Goal: Information Seeking & Learning: Learn about a topic

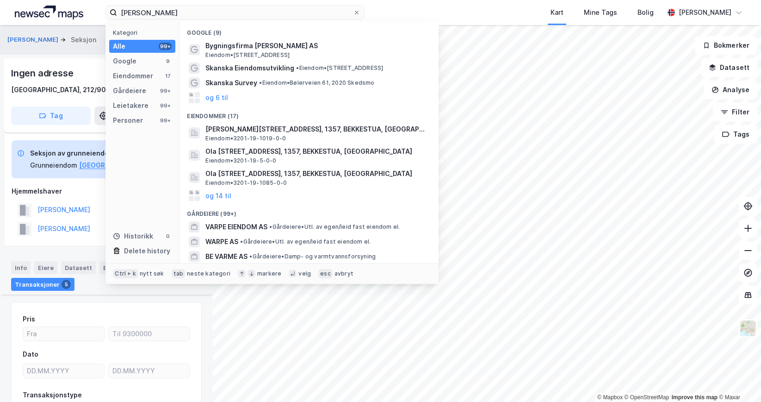
scroll to position [397, 0]
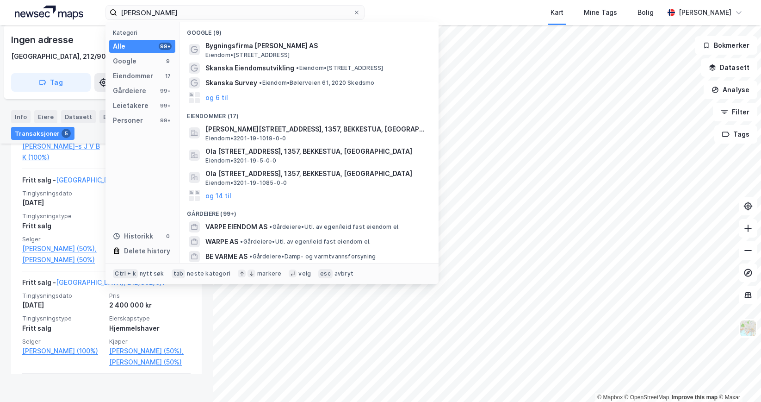
click at [100, 2] on div "[PERSON_NAME] Kategori Alle 99+ Google 9 Eiendommer 17 Gårdeiere 99+ Leietakere…" at bounding box center [380, 12] width 761 height 25
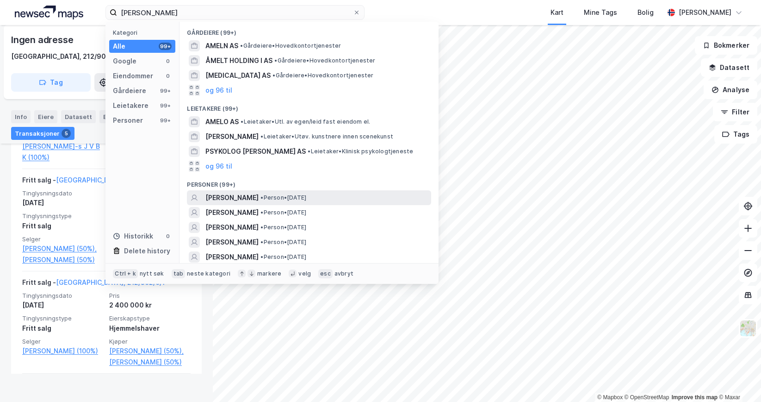
type input "[PERSON_NAME]"
drag, startPoint x: 273, startPoint y: 194, endPoint x: 283, endPoint y: 196, distance: 10.4
click at [283, 196] on span "• Person • [DATE]" at bounding box center [283, 197] width 46 height 7
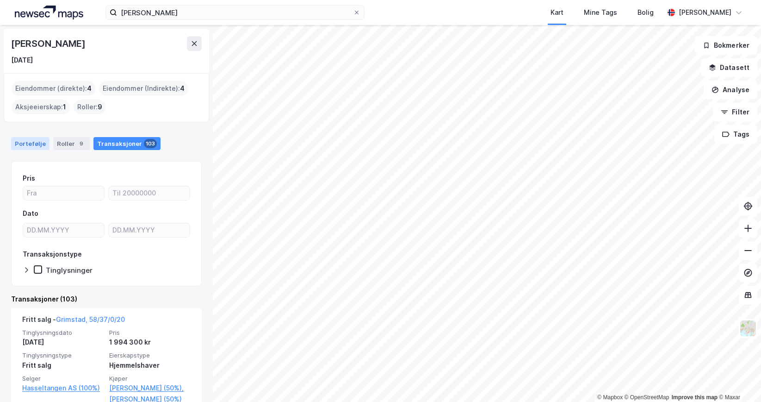
click at [35, 146] on div "Portefølje" at bounding box center [30, 143] width 38 height 13
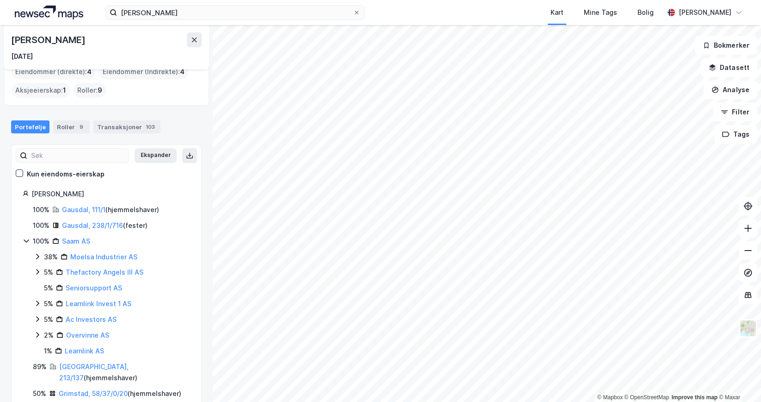
scroll to position [25, 0]
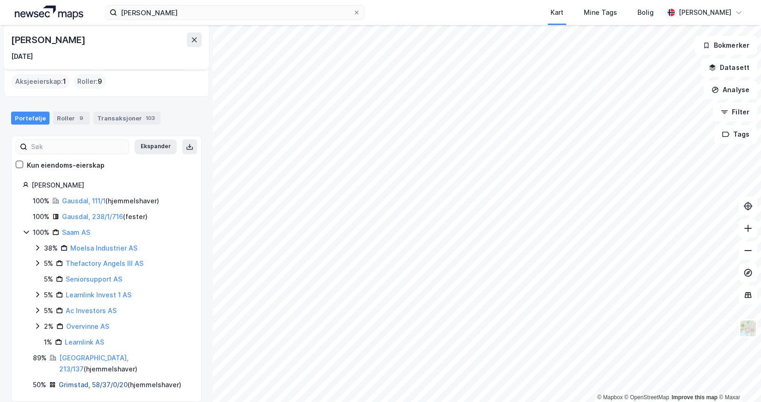
click at [91, 380] on link "Grimstad, 58/37/0/20" at bounding box center [93, 384] width 69 height 8
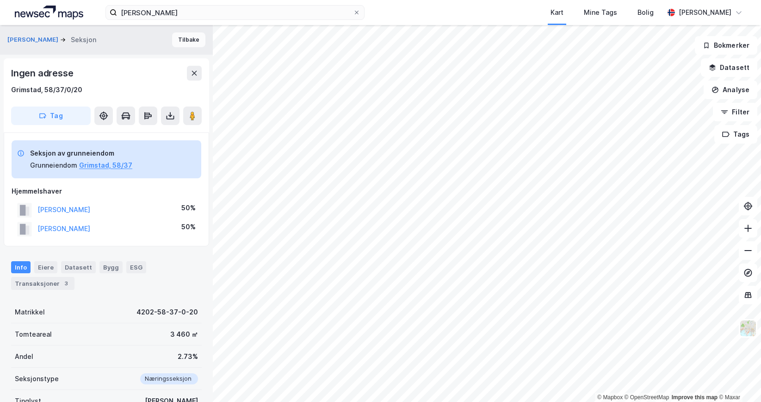
click at [180, 44] on button "Tilbake" at bounding box center [188, 39] width 33 height 15
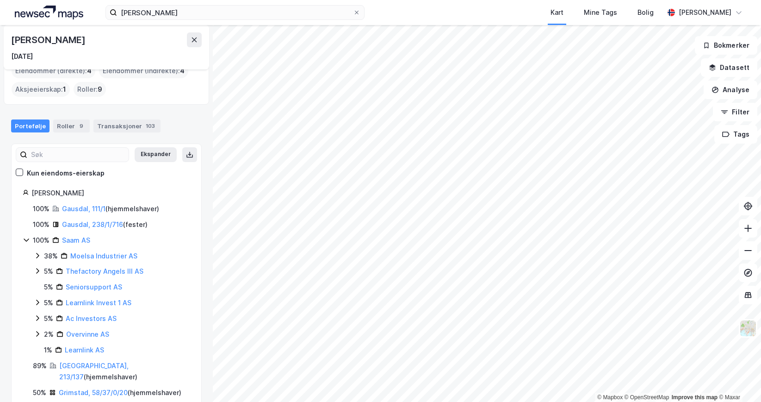
scroll to position [25, 0]
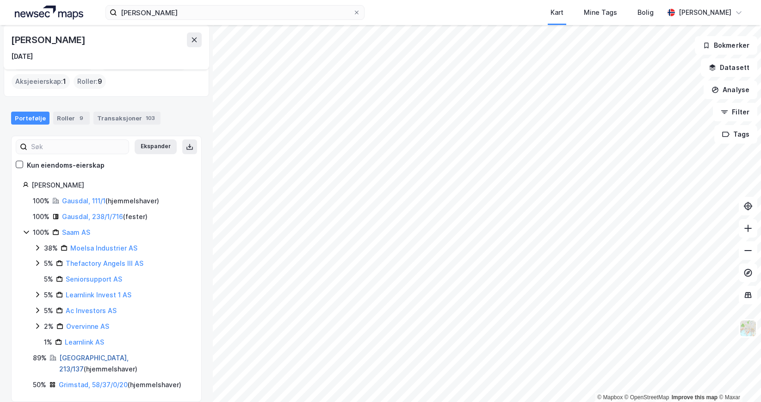
click at [92, 359] on link "[GEOGRAPHIC_DATA], 213/137" at bounding box center [93, 362] width 69 height 19
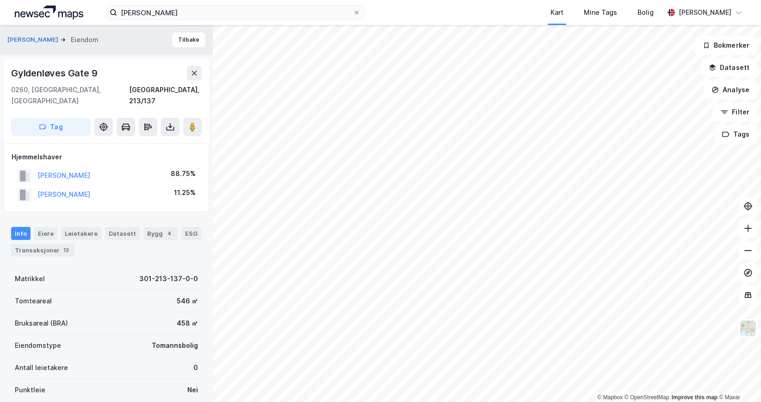
scroll to position [0, 0]
click at [177, 34] on button "Tilbake" at bounding box center [188, 39] width 33 height 15
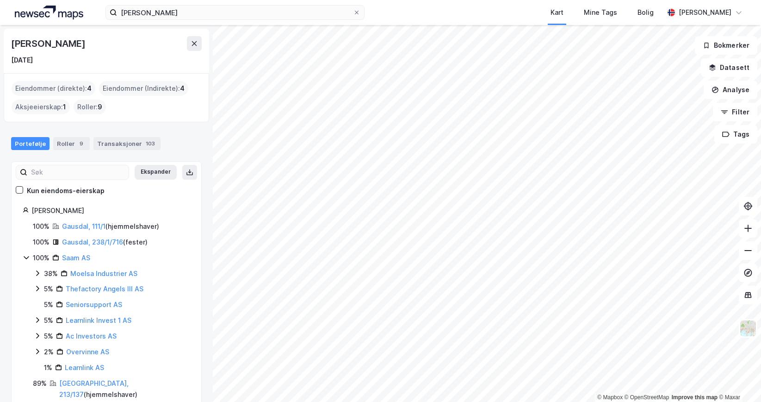
scroll to position [25, 0]
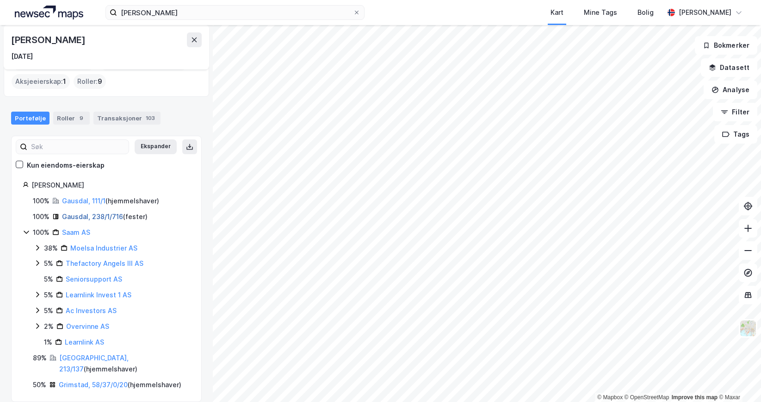
click at [78, 217] on link "Gausdal, 238/1/716" at bounding box center [92, 216] width 61 height 8
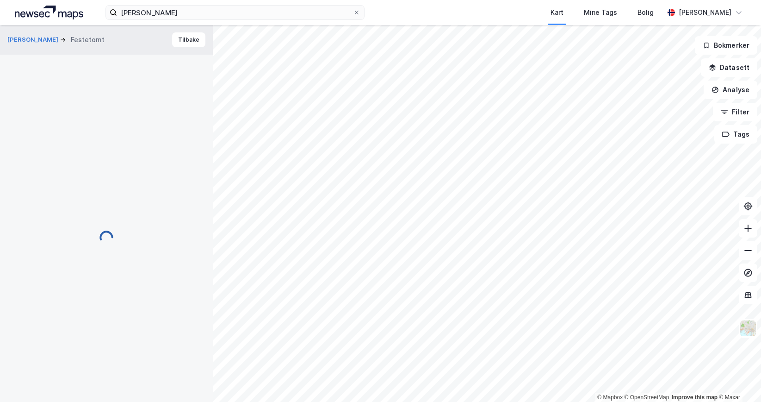
scroll to position [0, 0]
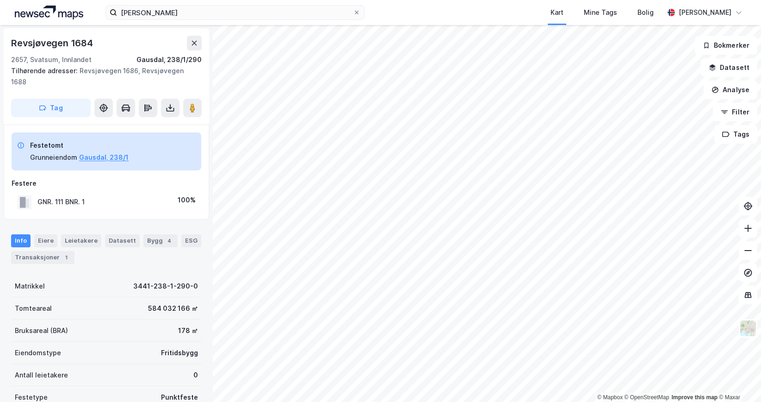
scroll to position [0, 0]
click at [47, 251] on div "Transaksjoner 1" at bounding box center [42, 257] width 63 height 13
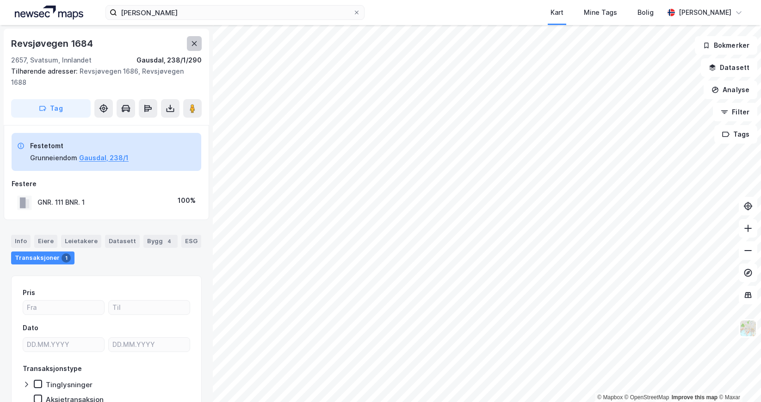
click at [193, 46] on icon at bounding box center [194, 43] width 7 height 7
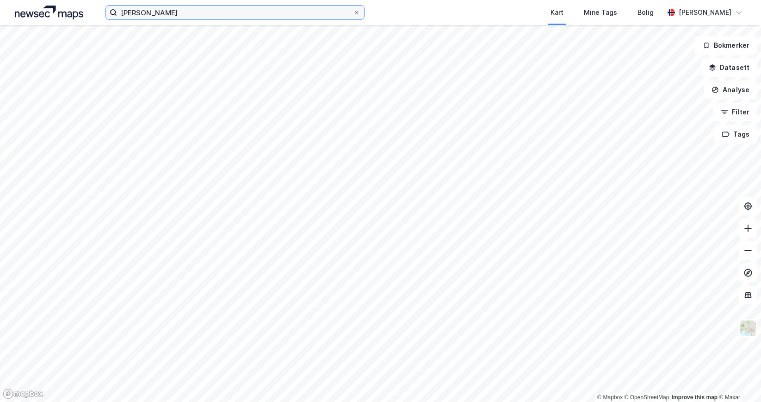
click at [176, 13] on input "[PERSON_NAME]" at bounding box center [235, 13] width 236 height 14
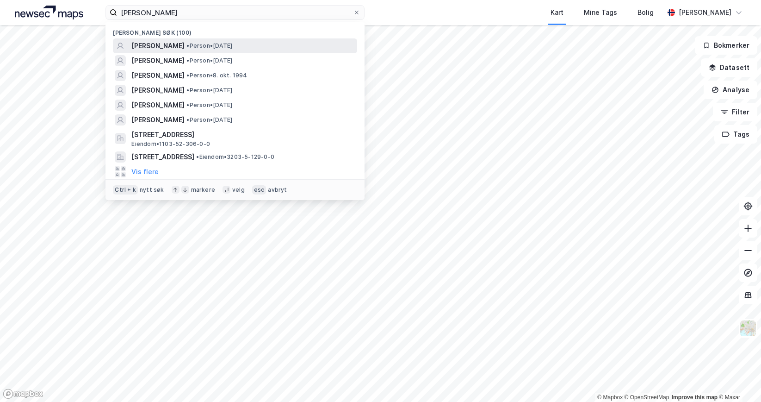
click at [174, 42] on span "[PERSON_NAME]" at bounding box center [157, 45] width 53 height 11
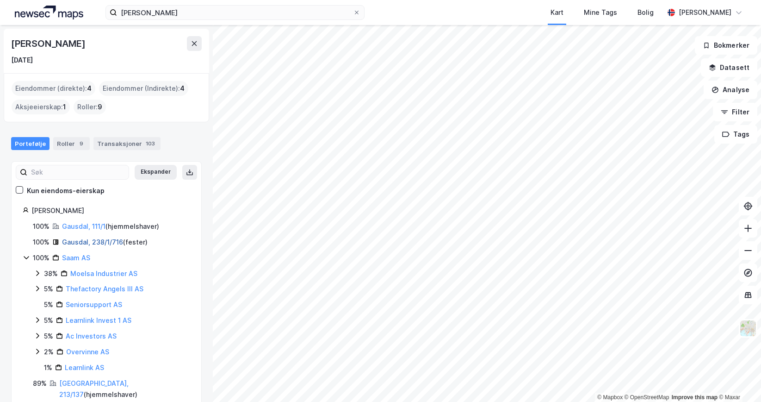
click at [87, 240] on link "Gausdal, 238/1/716" at bounding box center [92, 242] width 61 height 8
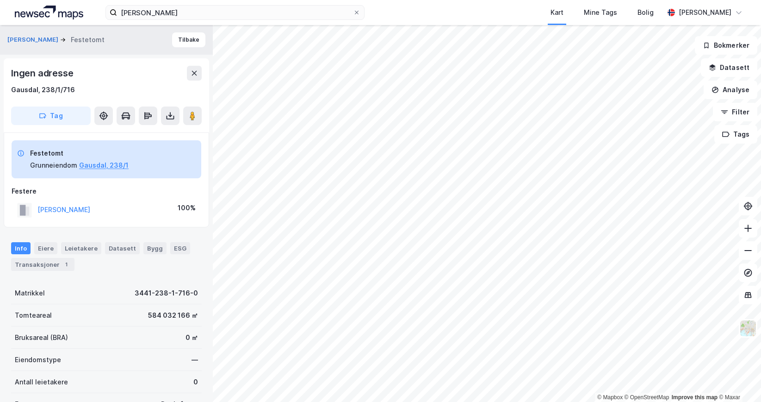
scroll to position [1, 0]
click at [177, 42] on button "Tilbake" at bounding box center [188, 38] width 33 height 15
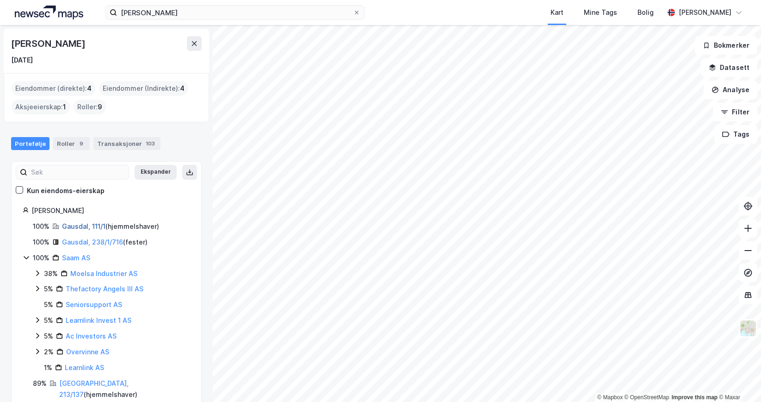
click at [81, 228] on link "Gausdal, 111/1" at bounding box center [83, 226] width 43 height 8
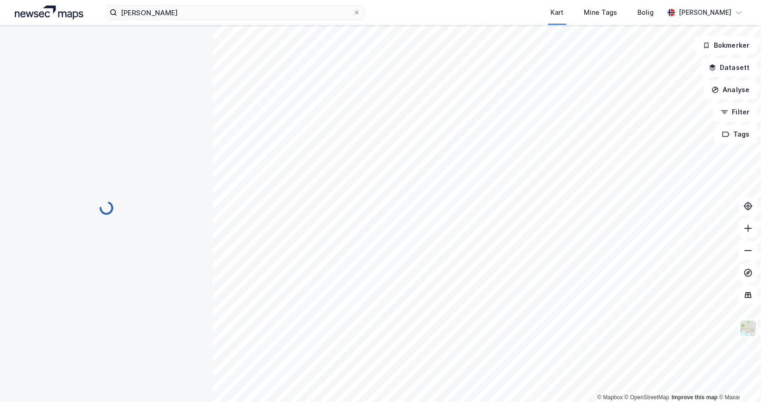
scroll to position [1, 0]
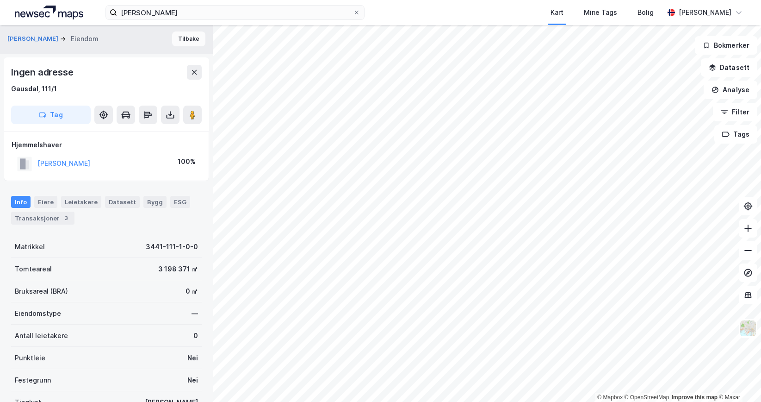
click at [186, 31] on button "Tilbake" at bounding box center [188, 38] width 33 height 15
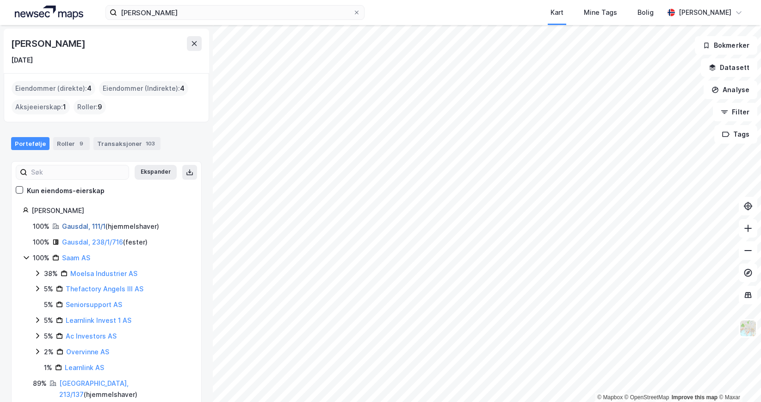
click at [83, 226] on link "Gausdal, 111/1" at bounding box center [83, 226] width 43 height 8
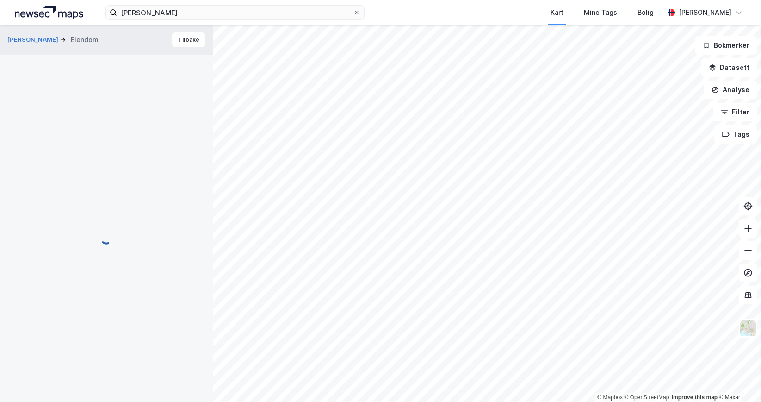
scroll to position [1, 0]
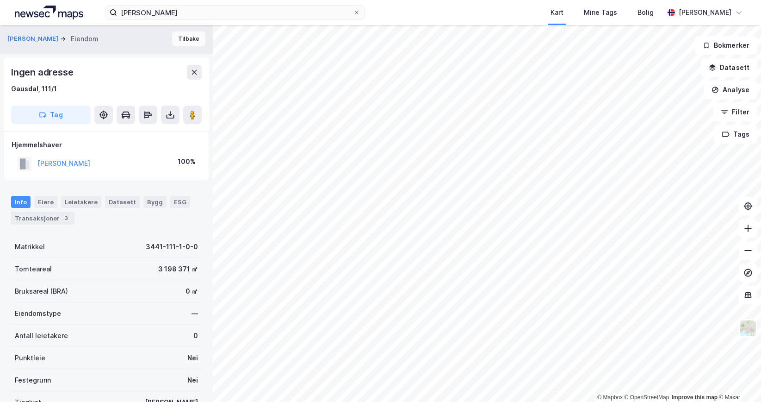
click at [179, 40] on button "Tilbake" at bounding box center [188, 38] width 33 height 15
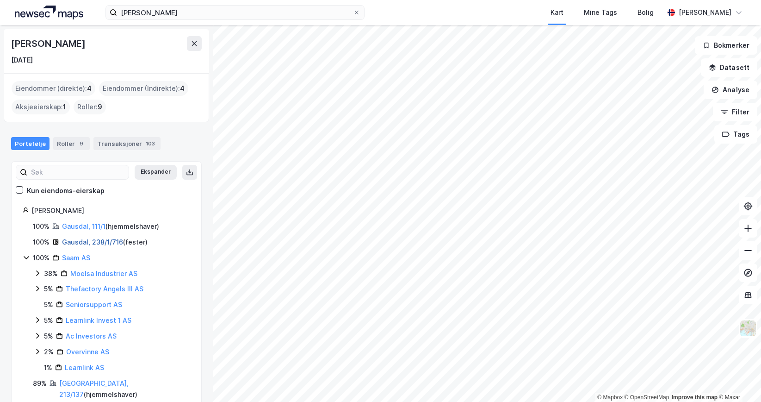
click at [88, 239] on link "Gausdal, 238/1/716" at bounding box center [92, 242] width 61 height 8
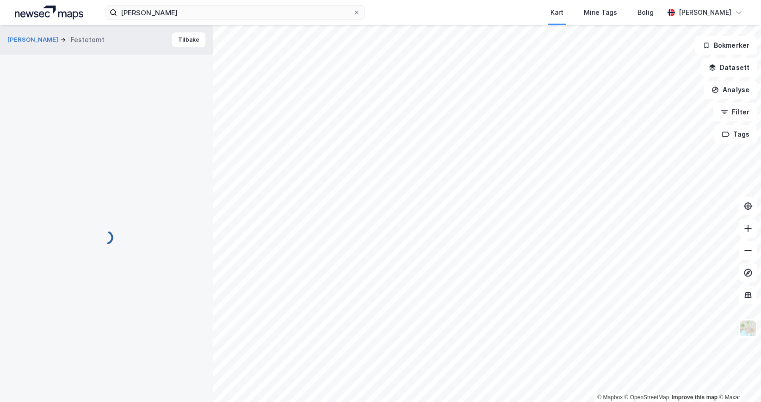
scroll to position [1, 0]
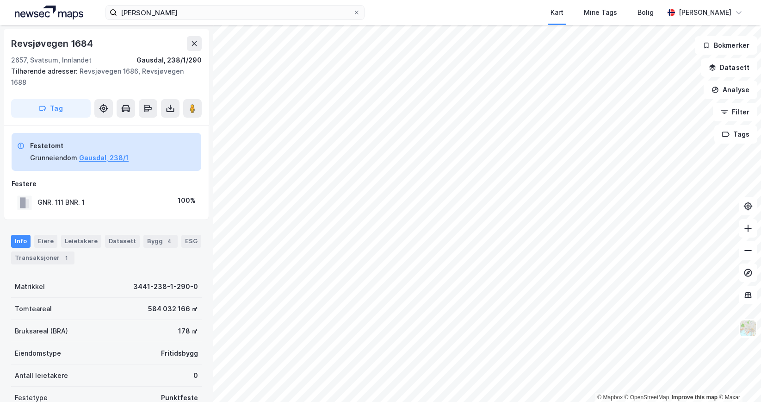
scroll to position [1, 0]
click at [35, 250] on div "Transaksjoner 1" at bounding box center [42, 256] width 63 height 13
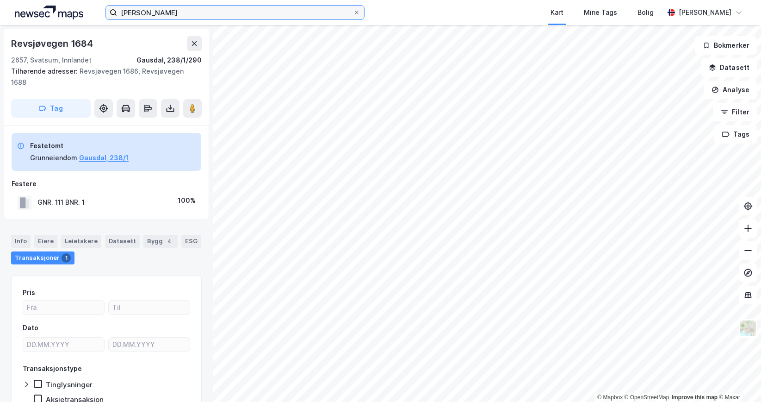
click at [169, 13] on input "[PERSON_NAME]" at bounding box center [235, 13] width 236 height 14
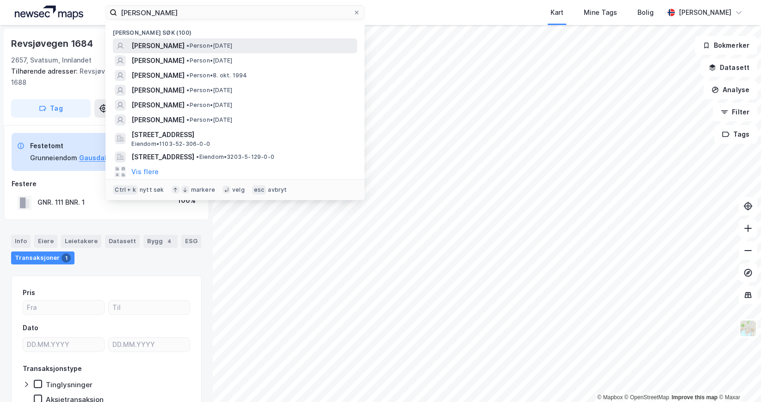
click at [175, 52] on div "[PERSON_NAME] • Person • [DATE]" at bounding box center [235, 45] width 244 height 15
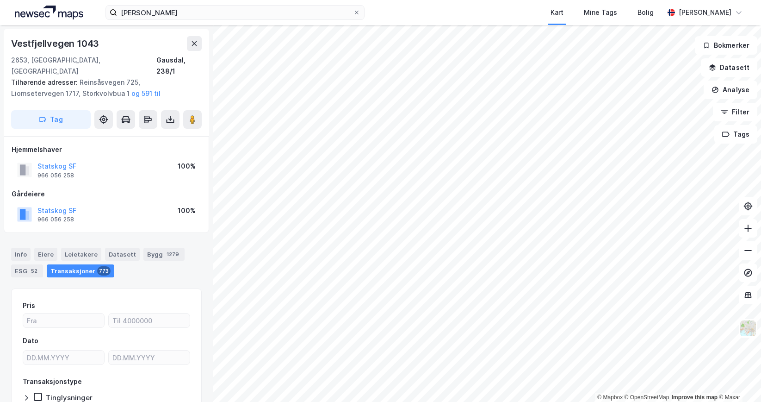
scroll to position [4, 0]
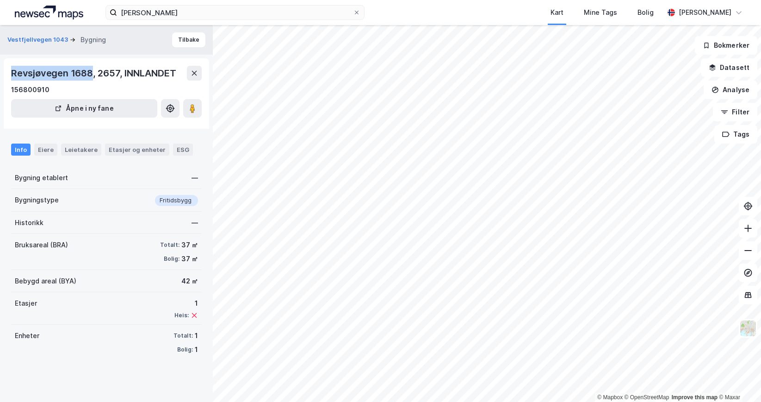
drag, startPoint x: 92, startPoint y: 75, endPoint x: 4, endPoint y: 70, distance: 87.6
click at [4, 70] on div "Revsjøvegen 1688, 2657, INNLANDET 156800910 Åpne i ny fane" at bounding box center [106, 93] width 205 height 70
copy div "Revsjøvegen 1688"
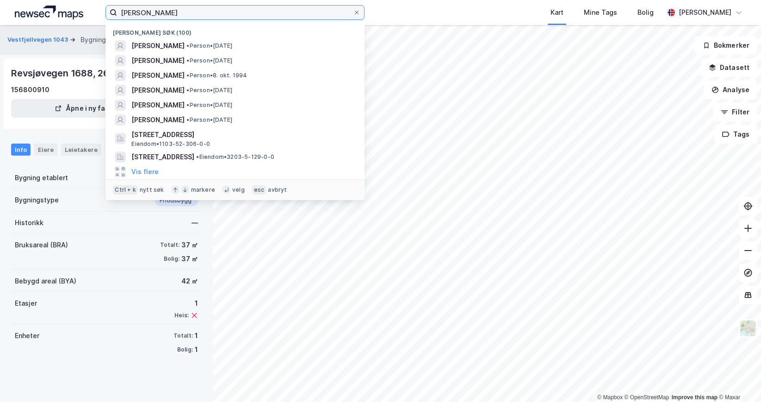
click at [174, 12] on input "[PERSON_NAME]" at bounding box center [235, 13] width 236 height 14
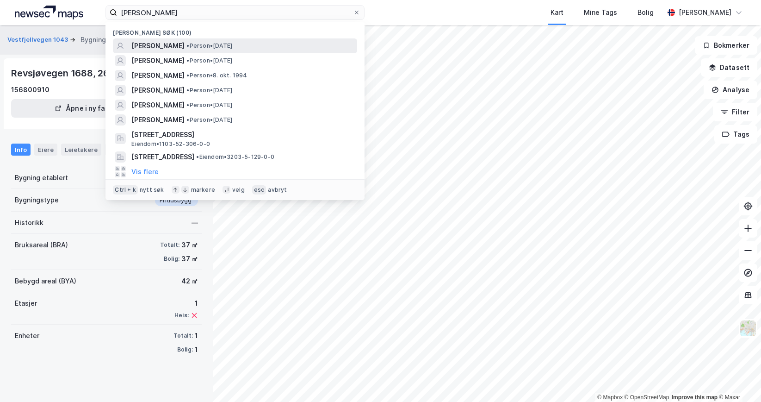
click at [179, 42] on span "[PERSON_NAME]" at bounding box center [157, 45] width 53 height 11
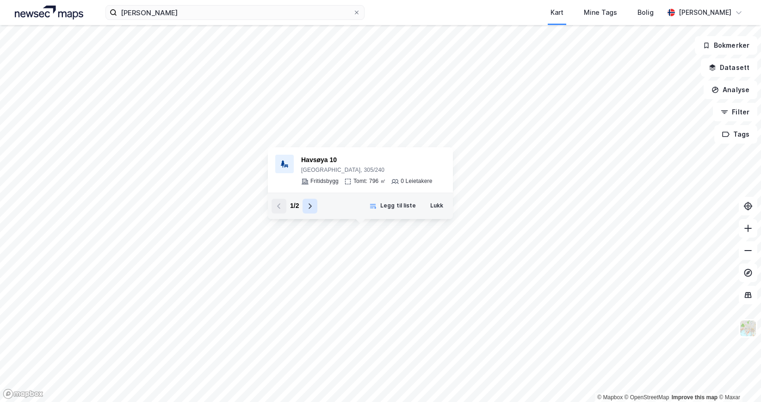
click at [310, 209] on icon at bounding box center [309, 205] width 7 height 7
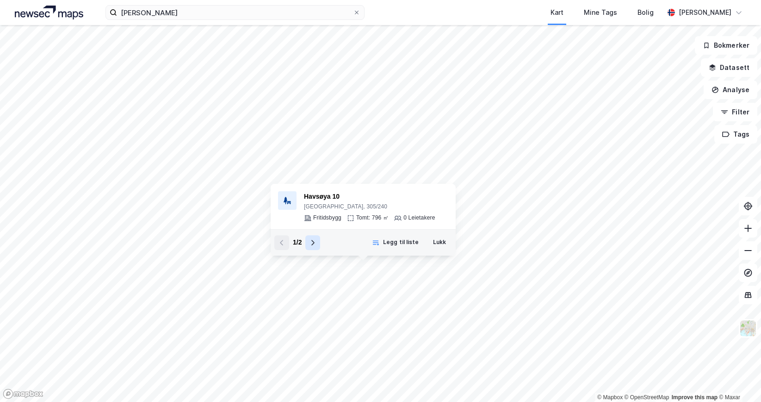
click at [313, 244] on icon at bounding box center [312, 242] width 7 height 7
click at [290, 244] on div "2 / 2" at bounding box center [297, 242] width 46 height 15
click at [282, 245] on icon at bounding box center [281, 242] width 7 height 7
click at [323, 195] on div "Havsøya 10" at bounding box center [369, 196] width 131 height 11
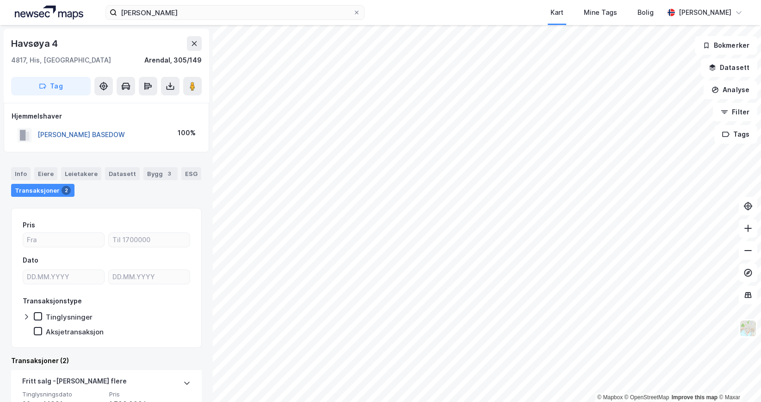
click at [0, 0] on button "[PERSON_NAME] BASEDOW" at bounding box center [0, 0] width 0 height 0
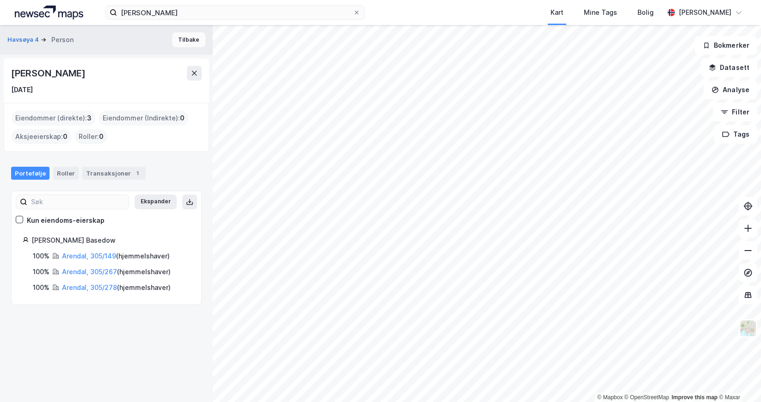
click at [181, 41] on button "Tilbake" at bounding box center [188, 39] width 33 height 15
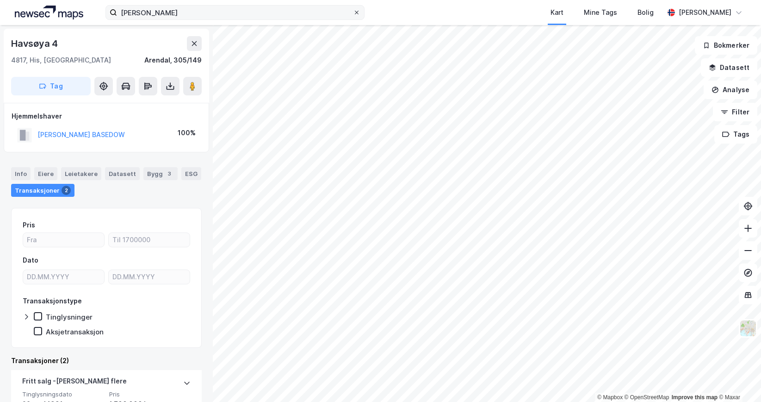
click at [359, 12] on icon at bounding box center [357, 13] width 6 height 6
click at [353, 12] on input "[PERSON_NAME]" at bounding box center [235, 13] width 236 height 14
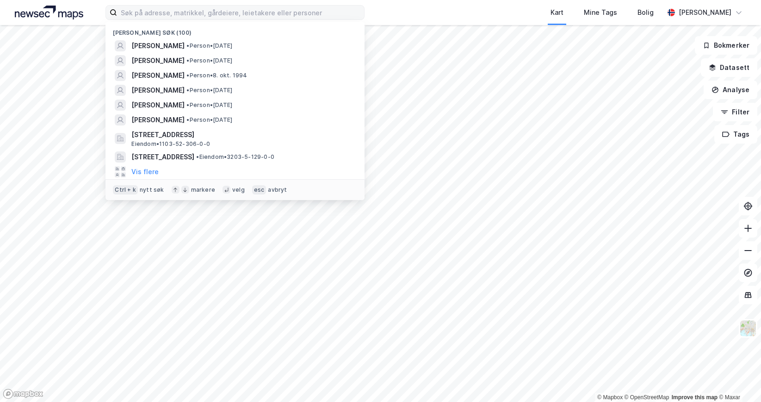
click at [389, 12] on div "Nylige søk (100) [PERSON_NAME] • Person • [DATE] [PERSON_NAME] • Person • [DATE…" at bounding box center [380, 12] width 761 height 25
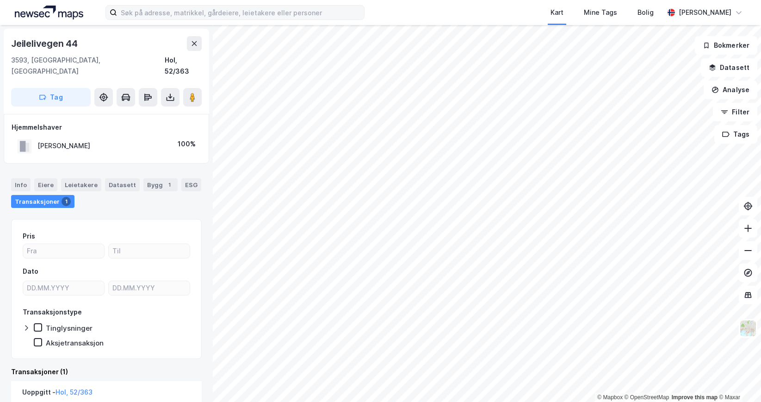
click at [68, 140] on div "[PERSON_NAME]" at bounding box center [63, 145] width 53 height 11
click at [157, 9] on input at bounding box center [240, 13] width 247 height 14
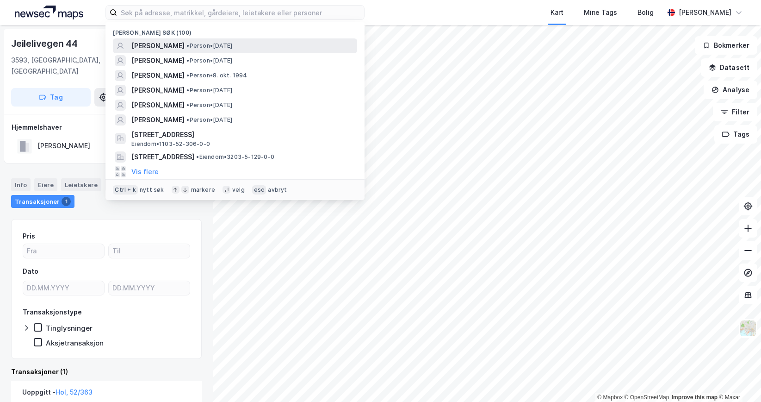
click at [156, 43] on span "[PERSON_NAME]" at bounding box center [157, 45] width 53 height 11
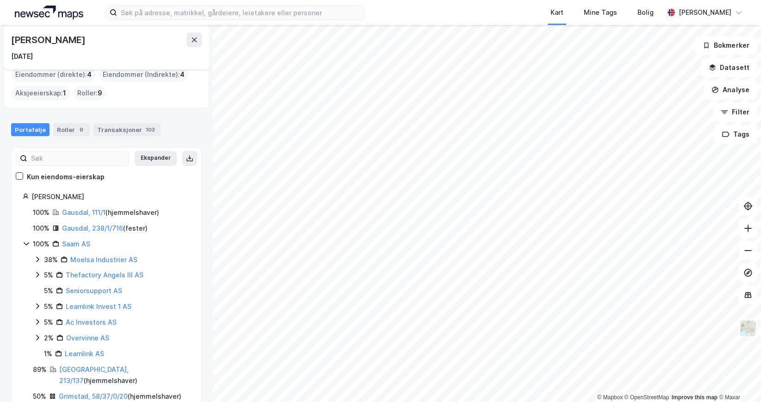
scroll to position [25, 0]
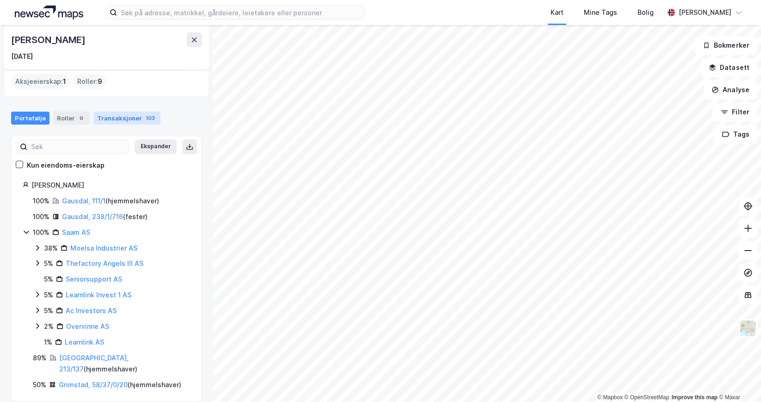
click at [120, 120] on div "Transaksjoner 103" at bounding box center [126, 118] width 67 height 13
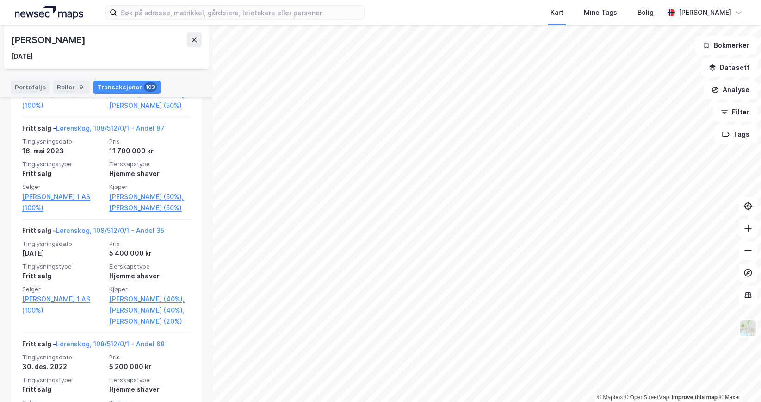
scroll to position [555, 0]
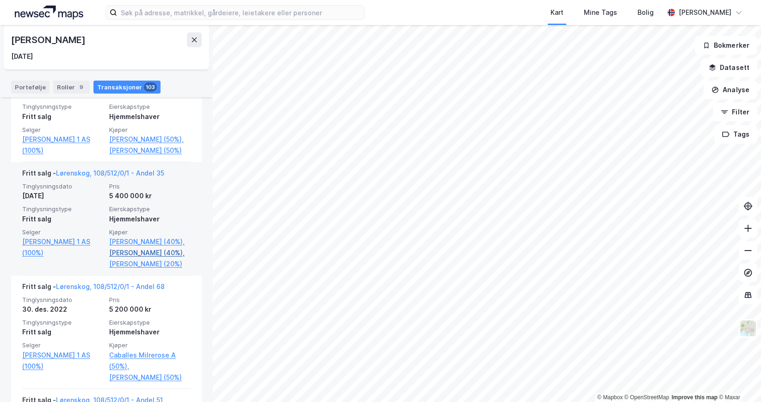
click at [143, 254] on link "[PERSON_NAME] (40%)," at bounding box center [149, 252] width 81 height 11
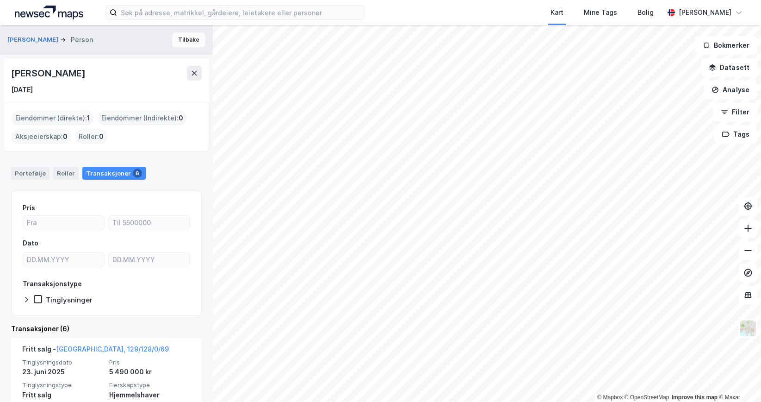
click at [178, 41] on button "Tilbake" at bounding box center [188, 39] width 33 height 15
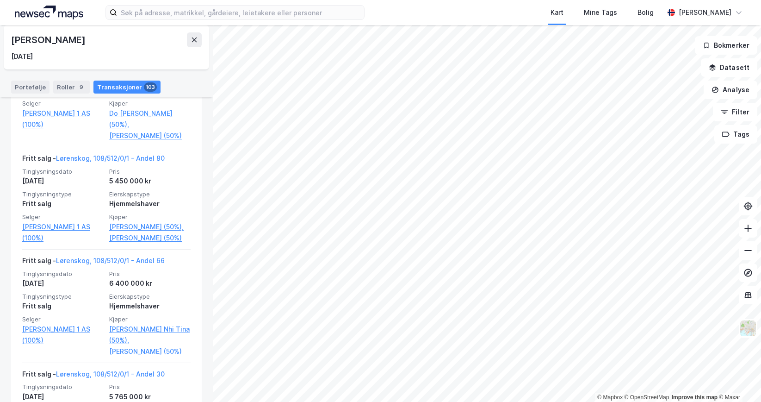
scroll to position [1064, 0]
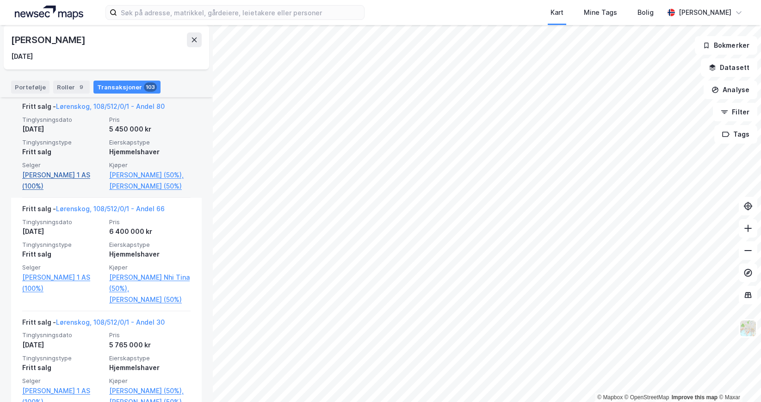
click at [63, 192] on link "[PERSON_NAME] 1 AS (100%)" at bounding box center [62, 180] width 81 height 22
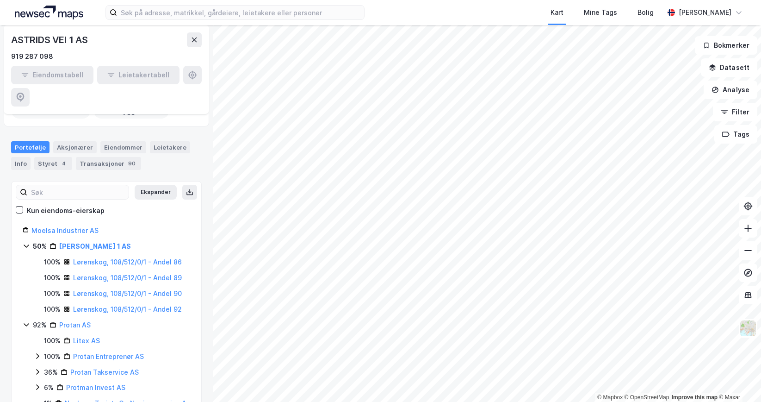
scroll to position [77, 0]
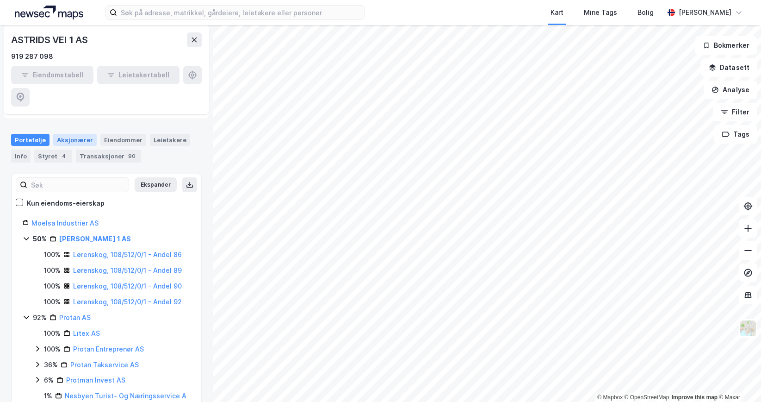
click at [80, 134] on div "Aksjonærer" at bounding box center [74, 140] width 43 height 12
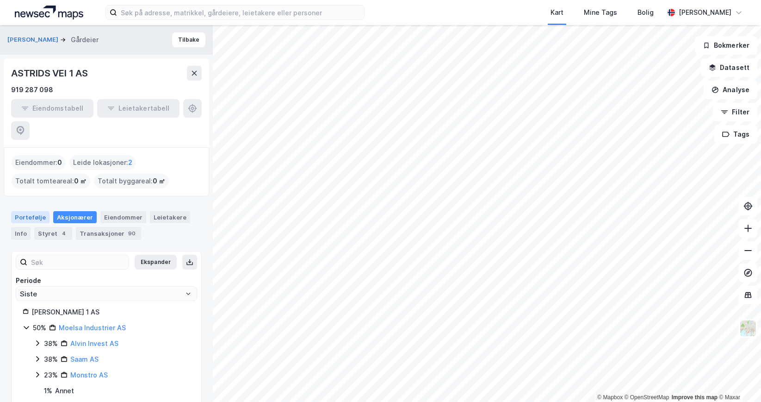
click at [22, 211] on div "Portefølje" at bounding box center [30, 217] width 38 height 12
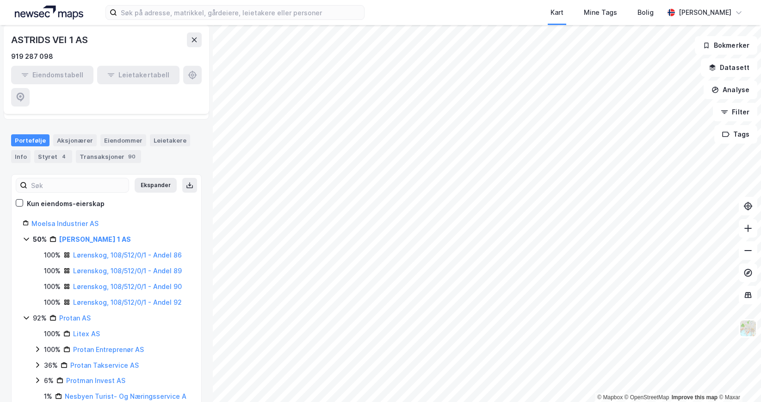
scroll to position [77, 0]
click at [88, 235] on link "[PERSON_NAME] 1 AS" at bounding box center [95, 239] width 72 height 8
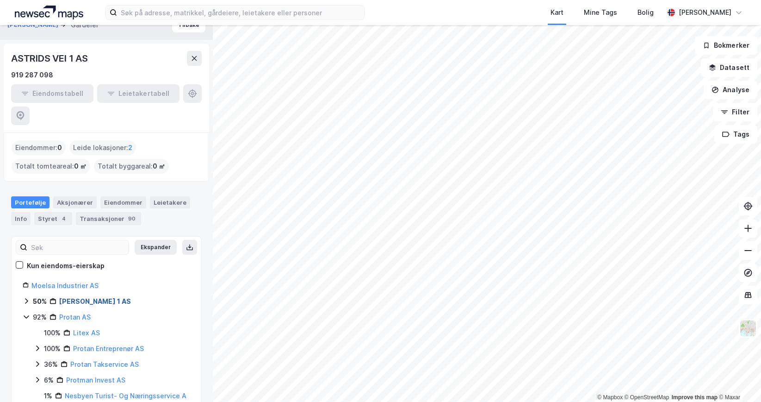
click at [76, 297] on link "[PERSON_NAME] 1 AS" at bounding box center [95, 301] width 72 height 8
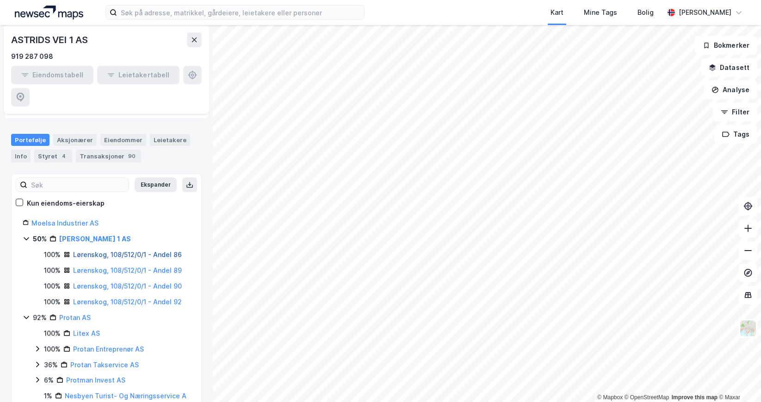
click at [147, 250] on link "Lørenskog, 108/512/0/1 - Andel 86" at bounding box center [127, 254] width 109 height 8
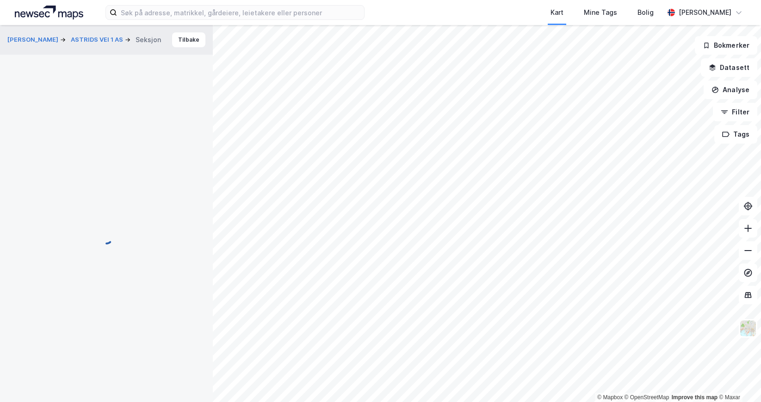
scroll to position [2, 0]
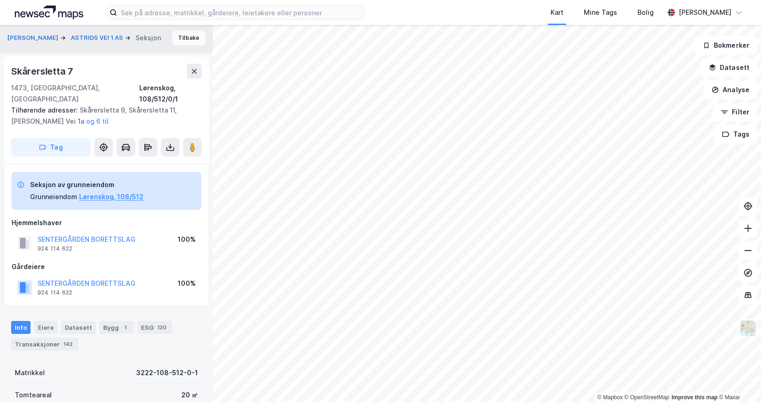
click at [184, 43] on button "Tilbake" at bounding box center [188, 38] width 33 height 15
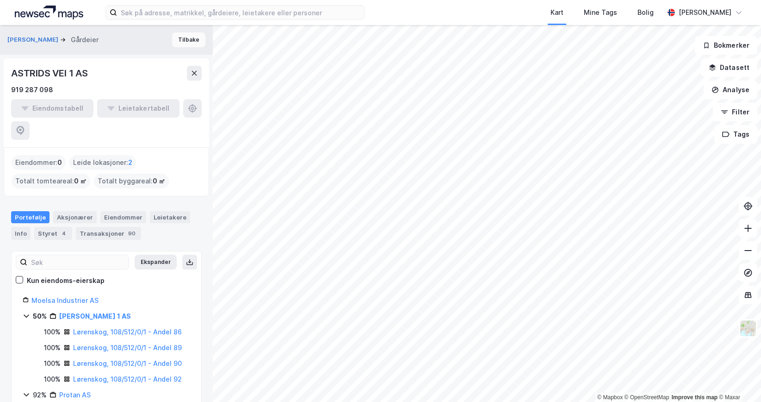
click at [182, 34] on button "Tilbake" at bounding box center [188, 39] width 33 height 15
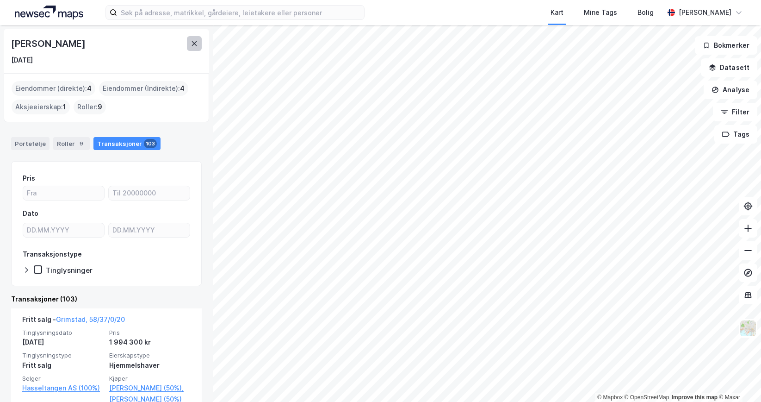
click at [189, 43] on button at bounding box center [194, 43] width 15 height 15
